Goal: Find specific page/section: Find specific page/section

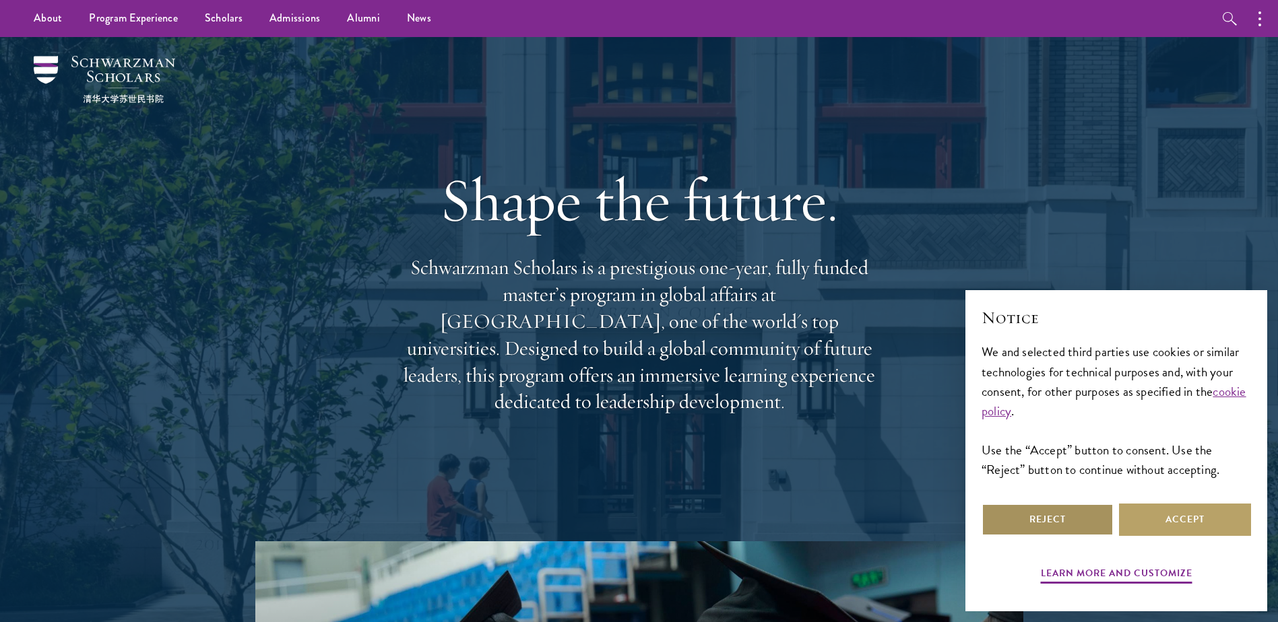
drag, startPoint x: 1032, startPoint y: 519, endPoint x: 1025, endPoint y: 513, distance: 8.6
click at [1032, 518] on button "Reject" at bounding box center [1047, 520] width 132 height 32
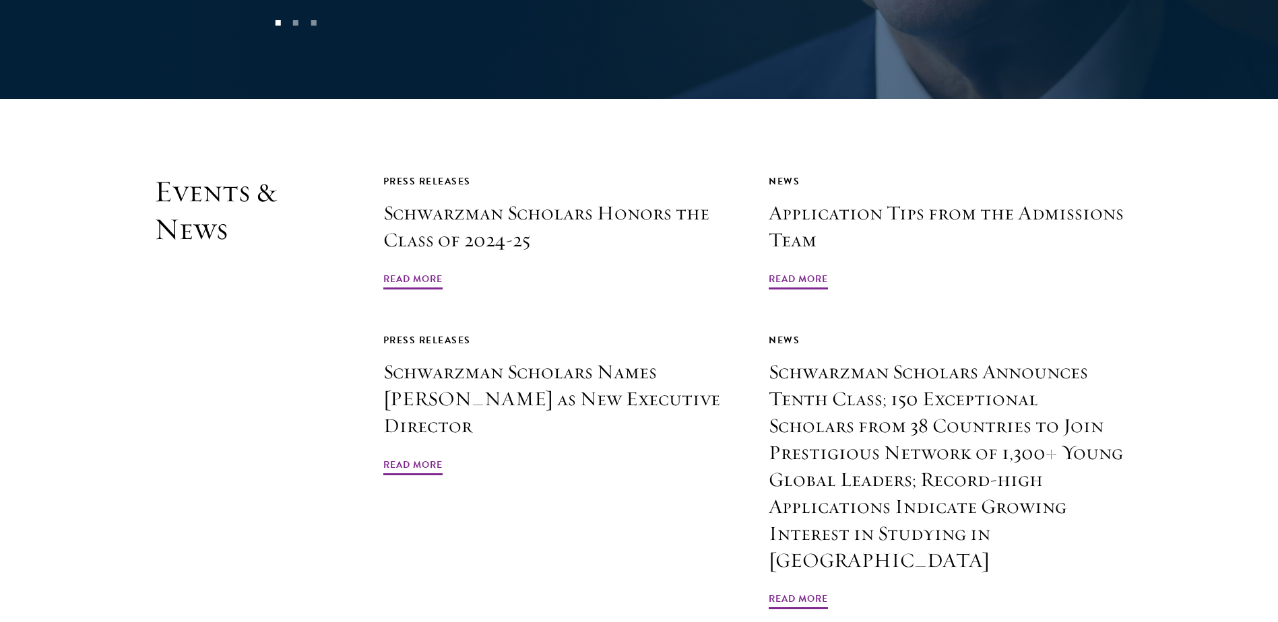
scroll to position [3165, 0]
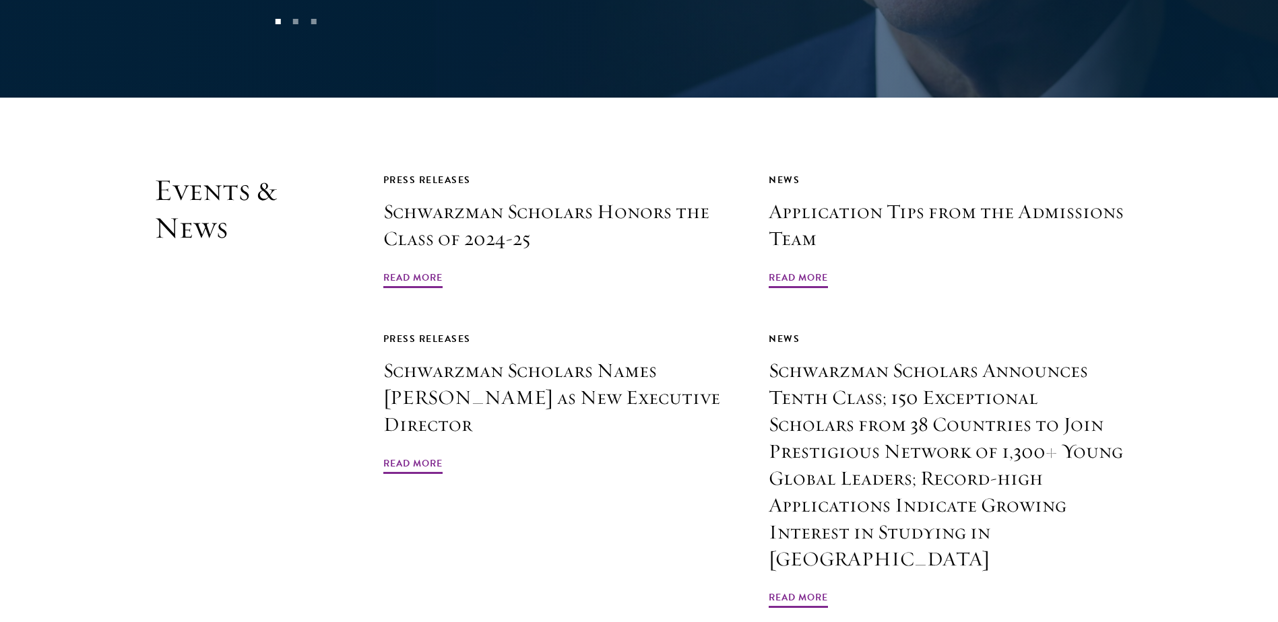
click at [104, 346] on section "Events & News Press Releases Schwarzman Scholars Honors the Class of 2024-25 Re…" at bounding box center [639, 427] width 1278 height 511
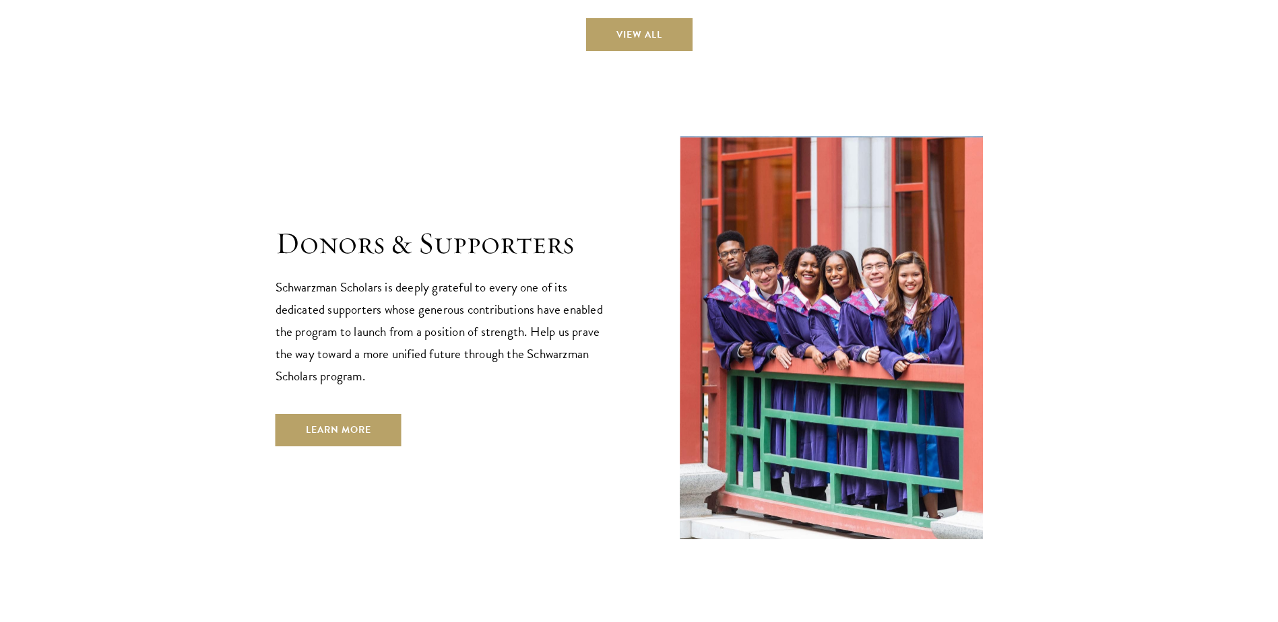
scroll to position [4036, 0]
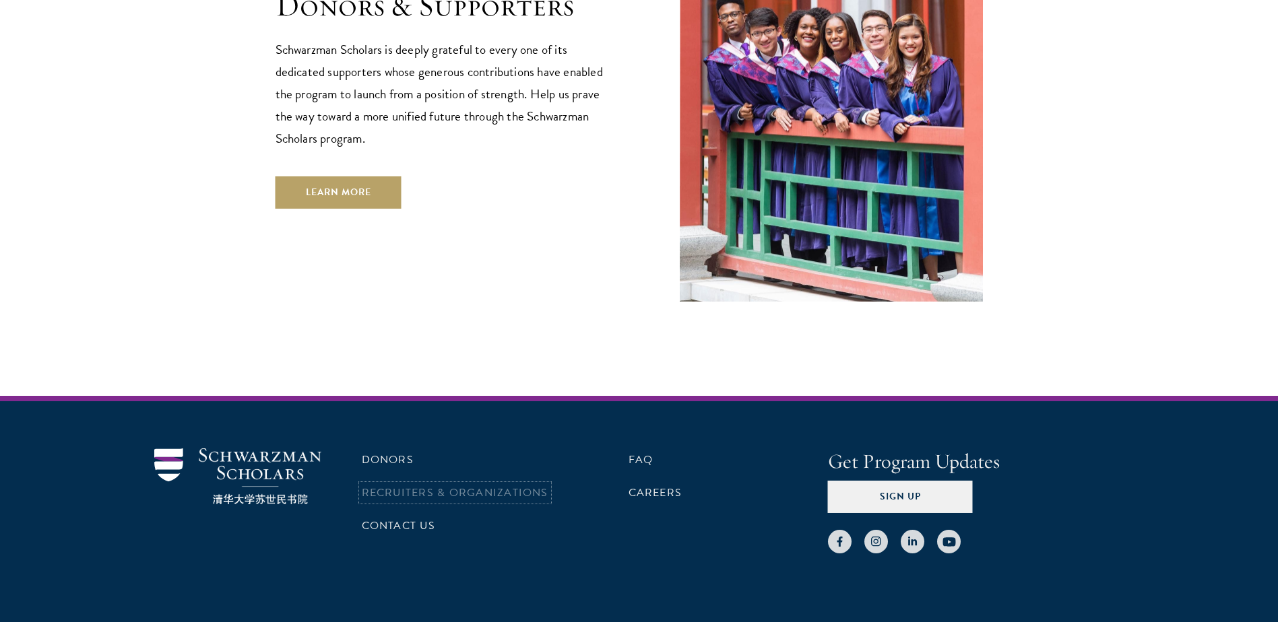
click at [403, 485] on link "Recruiters & Organizations" at bounding box center [455, 493] width 187 height 16
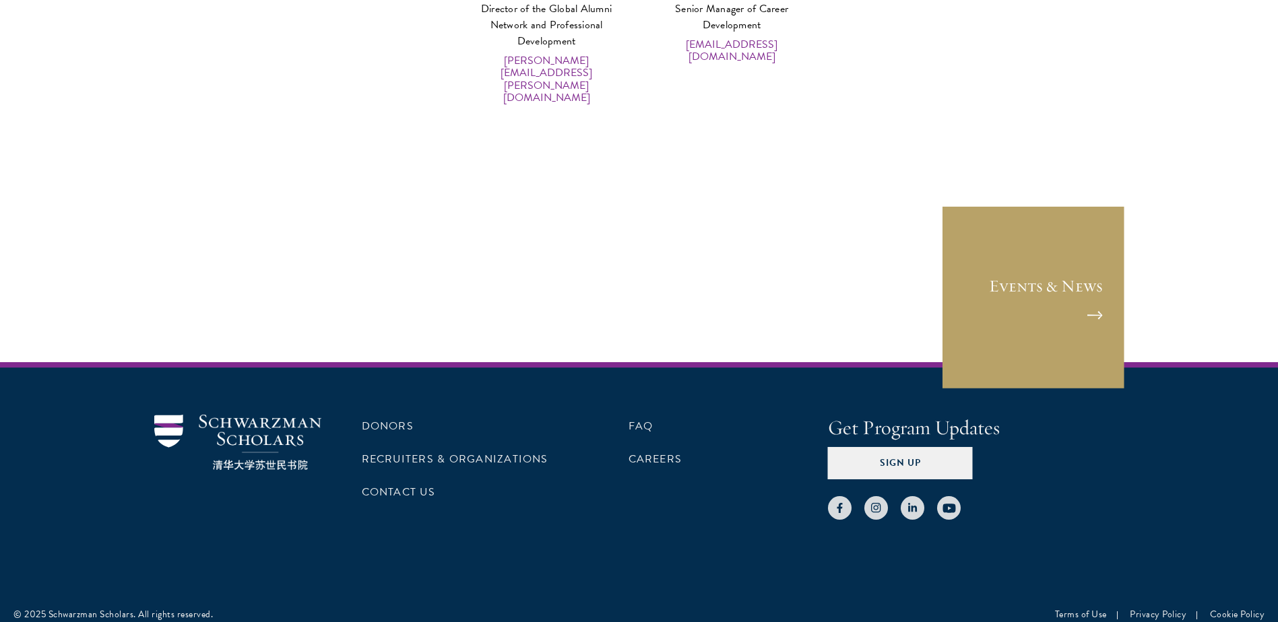
scroll to position [6847, 0]
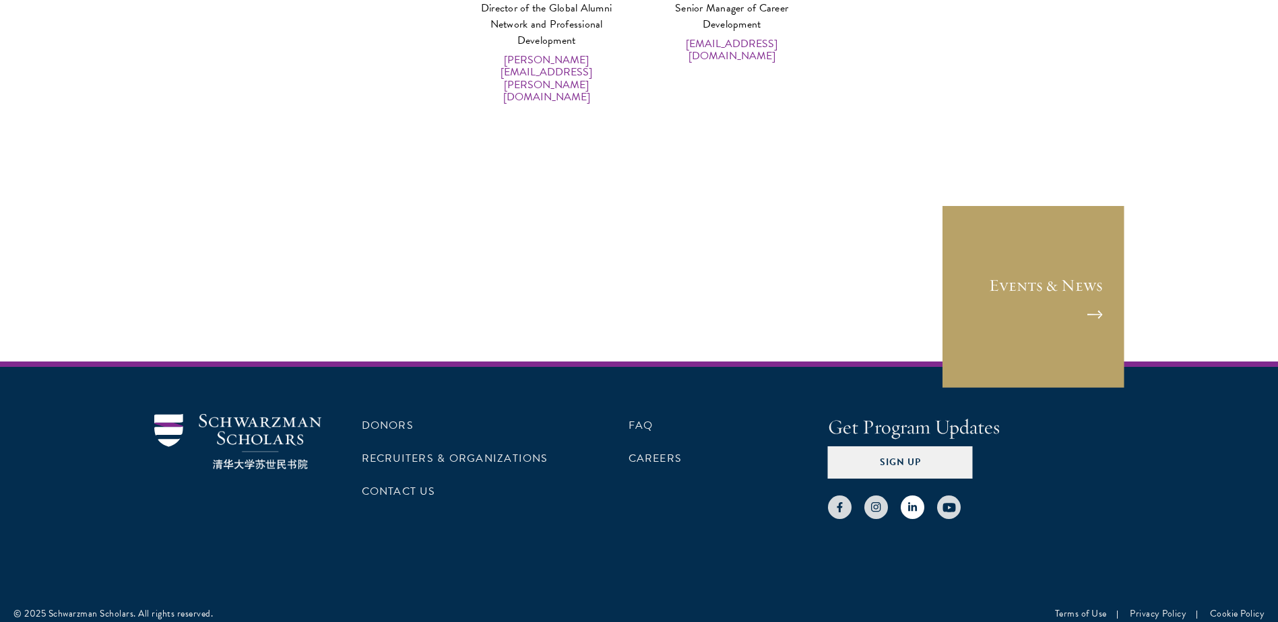
click at [907, 502] on use at bounding box center [911, 506] width 9 height 9
